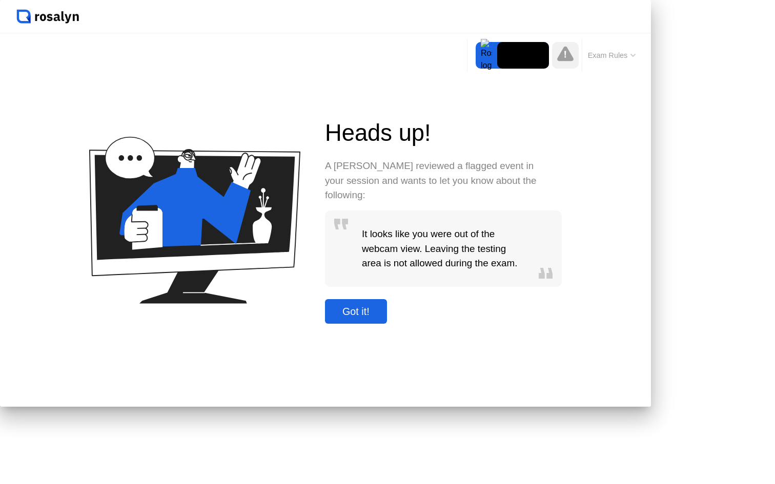
click at [384, 318] on div "Got it!" at bounding box center [356, 312] width 56 height 12
drag, startPoint x: 550, startPoint y: 39, endPoint x: 534, endPoint y: 39, distance: 15.9
click at [534, 39] on div "Move Expand Hide Exam Rules" at bounding box center [554, 55] width 174 height 33
click at [635, 55] on icon at bounding box center [633, 55] width 4 height 2
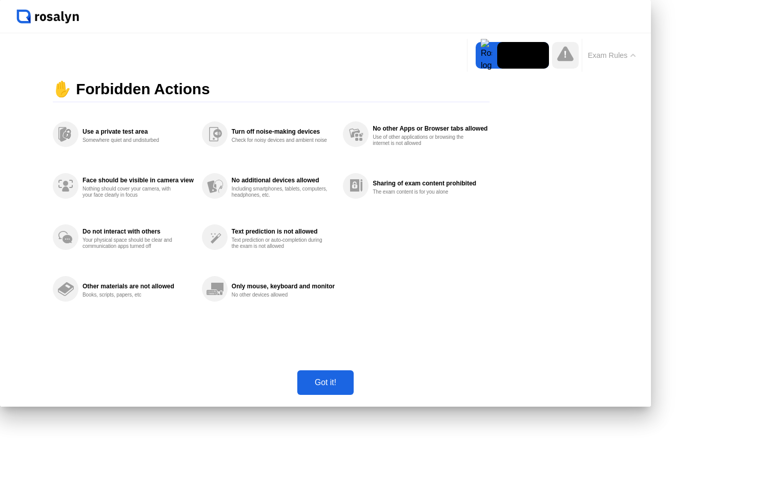
click at [351, 388] on div "Got it!" at bounding box center [325, 382] width 50 height 9
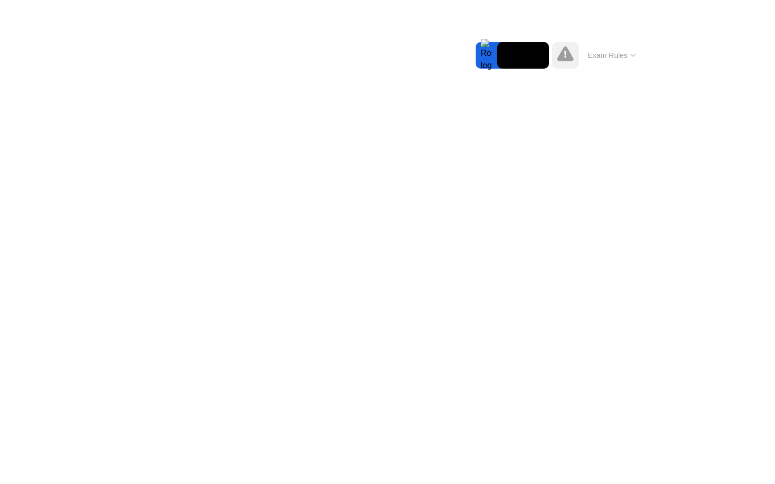
drag, startPoint x: 491, startPoint y: 43, endPoint x: 467, endPoint y: 43, distance: 24.1
click at [467, 43] on div "Move Expand Hide Exam Rules" at bounding box center [554, 55] width 174 height 33
drag, startPoint x: 467, startPoint y: 43, endPoint x: 481, endPoint y: 41, distance: 14.6
click at [481, 39] on div "Move Expand Hide Exam Rules" at bounding box center [554, 55] width 174 height 33
drag, startPoint x: 486, startPoint y: 57, endPoint x: 491, endPoint y: 45, distance: 13.3
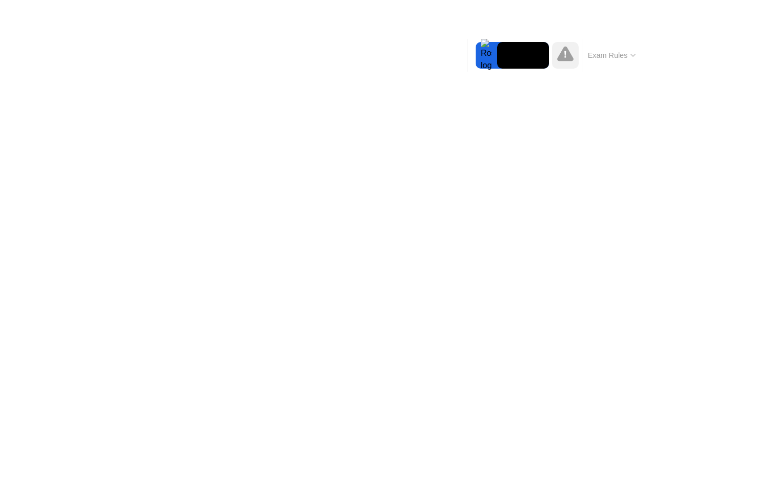
click at [492, 45] on div at bounding box center [487, 55] width 22 height 27
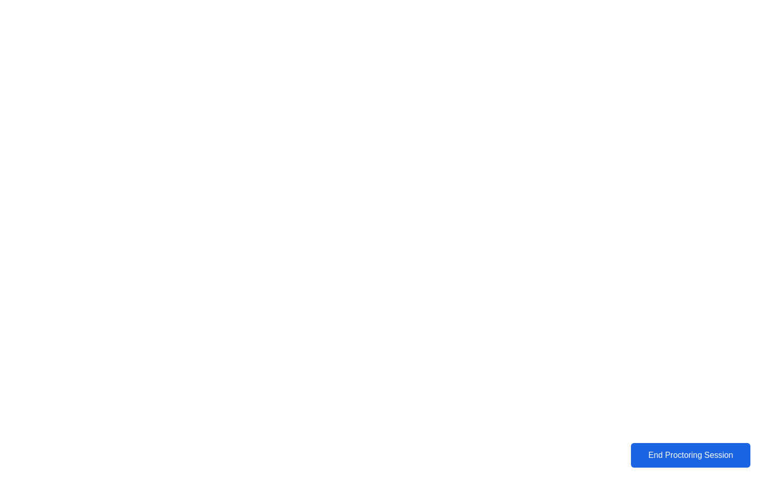
click at [683, 455] on div "End Proctoring Session" at bounding box center [691, 455] width 114 height 9
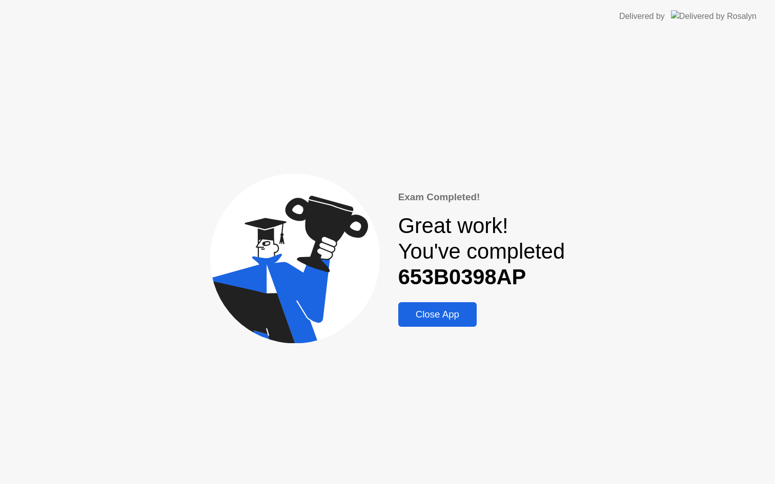
click at [452, 317] on div "Close App" at bounding box center [437, 314] width 72 height 11
